Goal: Task Accomplishment & Management: Manage account settings

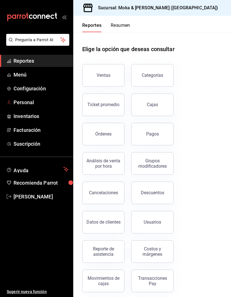
click at [28, 102] on span "Personal" at bounding box center [41, 102] width 55 height 8
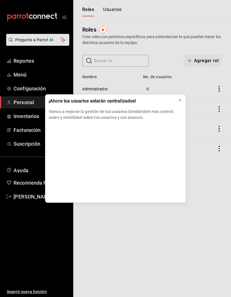
click at [181, 98] on icon at bounding box center [180, 100] width 5 height 5
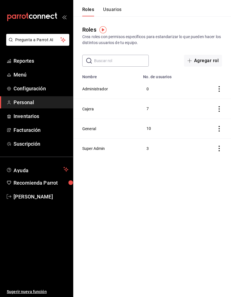
click at [92, 108] on button "Cajera" at bounding box center [88, 109] width 12 height 6
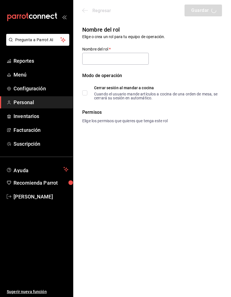
type input "Cajera"
checkbox input "true"
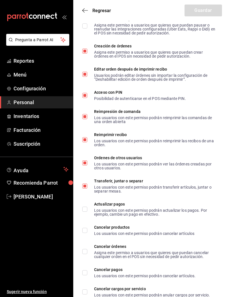
scroll to position [1052, 0]
click at [91, 230] on span "Cancelar productos Los usuarios con este permiso podrán cancelar artículos" at bounding box center [140, 230] width 107 height 10
click at [87, 230] on input "Cancelar productos Los usuarios con este permiso podrán cancelar artículos" at bounding box center [84, 230] width 5 height 5
checkbox input "true"
click at [84, 259] on label "Cancelar órdenes Asigna este permiso a usuarios que quieres que puedan cancelar…" at bounding box center [149, 252] width 135 height 14
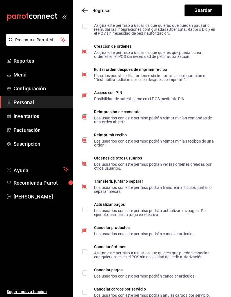
click at [84, 254] on input "Cancelar órdenes Asigna este permiso a usuarios que quieres que puedan cancelar…" at bounding box center [84, 251] width 5 height 5
checkbox input "true"
click at [204, 9] on button "Guardar" at bounding box center [204, 11] width 38 height 12
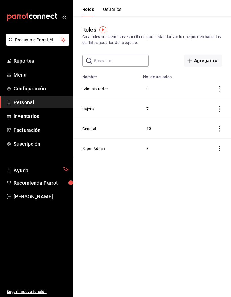
click at [115, 12] on button "Usuarios" at bounding box center [112, 12] width 19 height 10
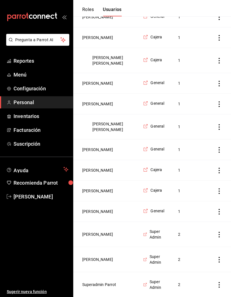
scroll to position [275, 0]
